Goal: Task Accomplishment & Management: Complete application form

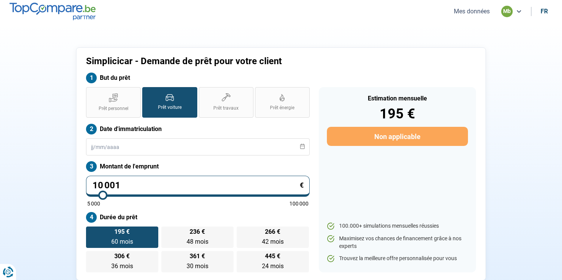
click at [248, 182] on input "10 001" at bounding box center [198, 186] width 224 height 21
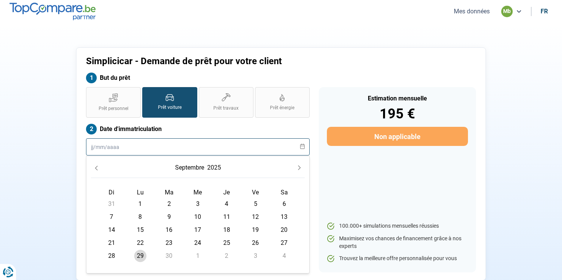
click at [185, 147] on input "text" at bounding box center [198, 146] width 224 height 17
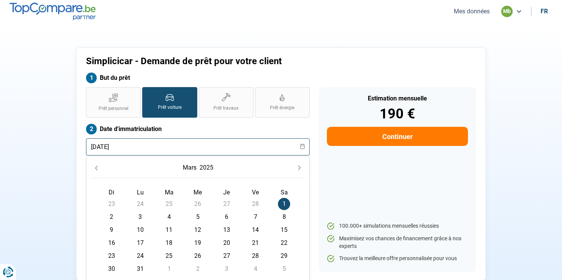
type input "[DATE]"
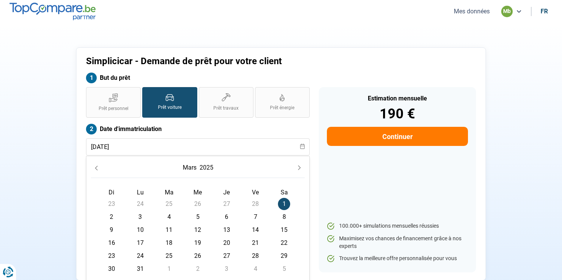
click at [287, 203] on span "1" at bounding box center [284, 204] width 12 height 12
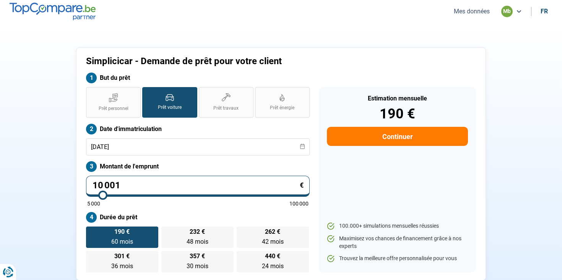
click at [201, 186] on input "10 001" at bounding box center [198, 186] width 224 height 21
type input "3"
type input "5000"
type input "36"
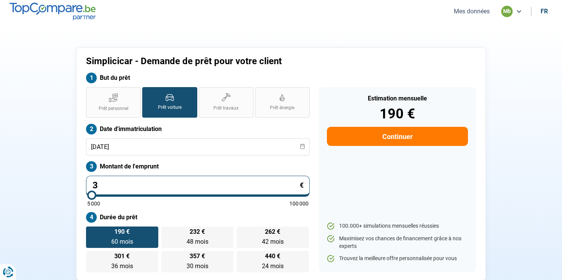
type input "5000"
type input "369"
type input "5000"
type input "3 699"
type input "5000"
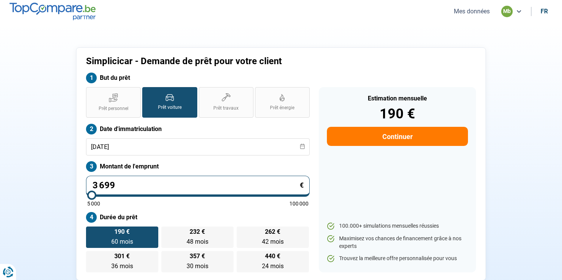
type input "36 999"
type input "37000"
radio input "false"
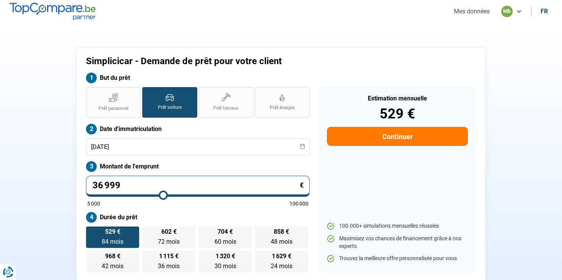
click at [549, 130] on section "Simplicicar - Demande de prêt pour votre client But du prêt Prêt personnel Prêt…" at bounding box center [281, 164] width 562 height 282
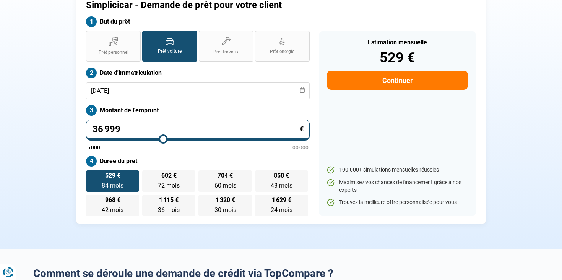
scroll to position [54, 0]
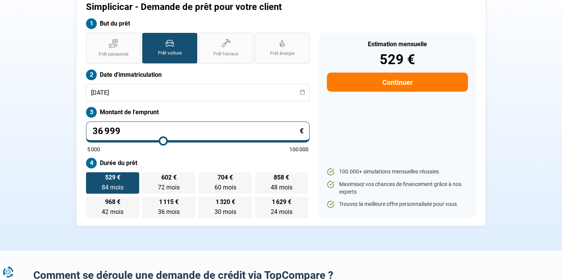
click at [169, 133] on input "36 999" at bounding box center [198, 132] width 224 height 21
type input "3"
type input "5000"
type input "37"
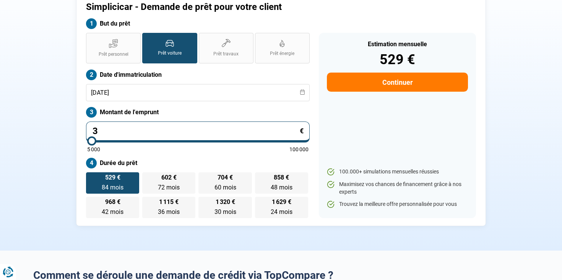
type input "5000"
type input "373"
type input "5000"
type input "3 739"
type input "5000"
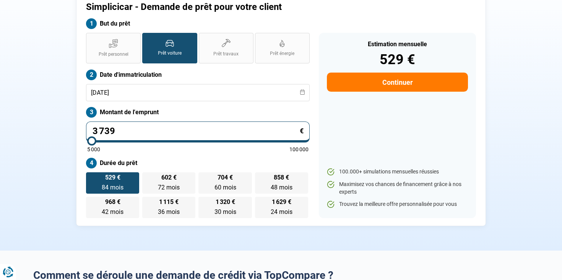
type input "37 398"
type input "37500"
click at [222, 110] on label "Montant de l'emprunt" at bounding box center [198, 112] width 224 height 11
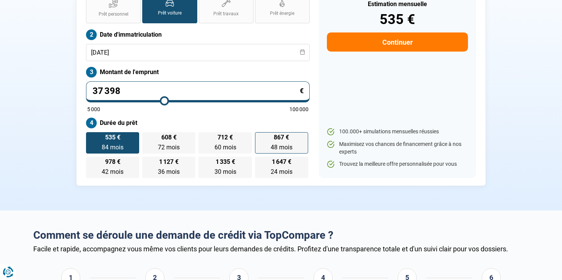
scroll to position [94, 0]
